Goal: Task Accomplishment & Management: Use online tool/utility

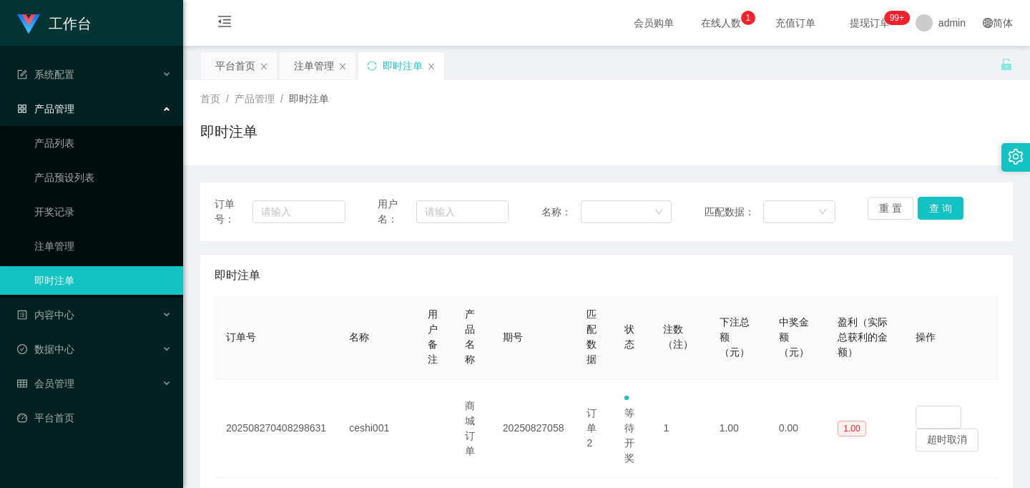
scroll to position [215, 0]
click at [249, 268] on span "即时注单" at bounding box center [238, 275] width 46 height 17
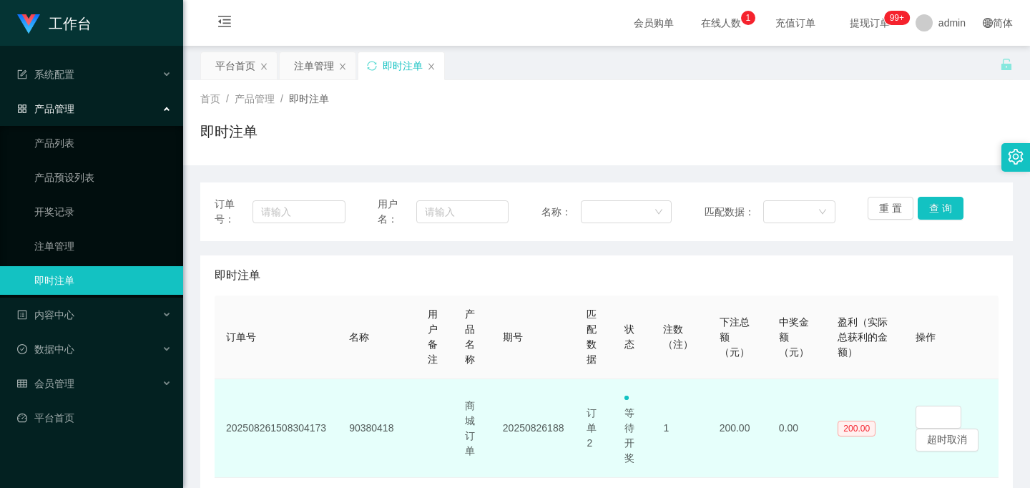
scroll to position [143, 0]
